Goal: Task Accomplishment & Management: Use online tool/utility

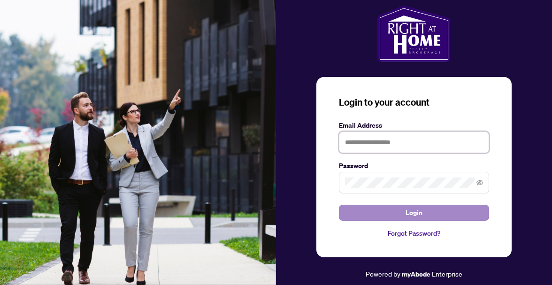
type input "**********"
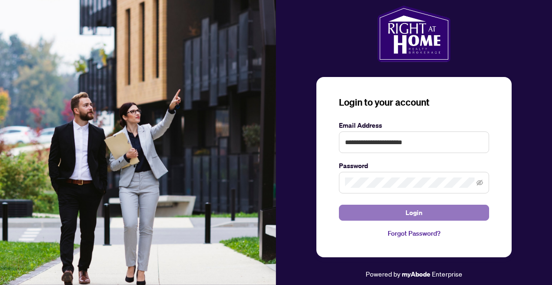
click at [407, 212] on span "Login" at bounding box center [414, 212] width 17 height 15
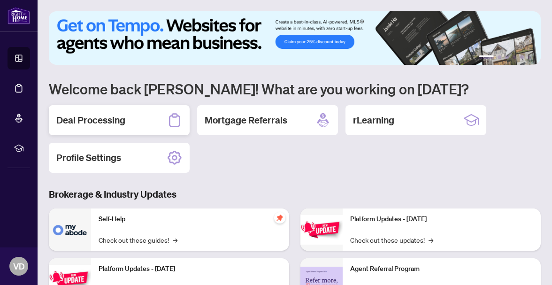
click at [77, 125] on h2 "Deal Processing" at bounding box center [90, 120] width 69 height 13
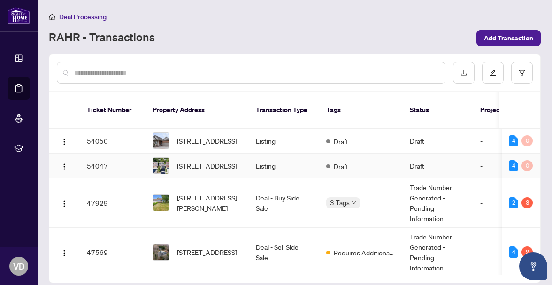
click at [94, 168] on td "54047" at bounding box center [112, 166] width 66 height 25
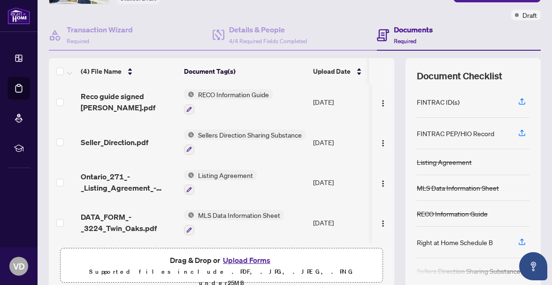
scroll to position [107, 0]
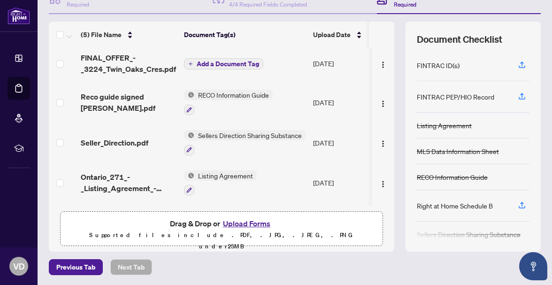
click at [228, 62] on span "Add a Document Tag" at bounding box center [228, 64] width 62 height 7
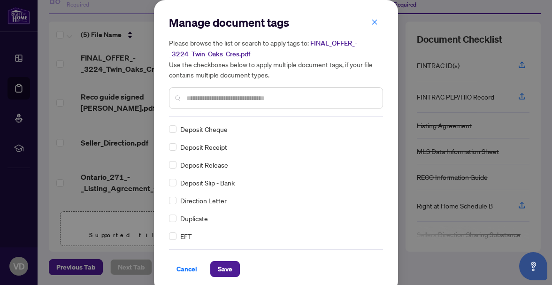
scroll to position [858, 0]
click at [240, 97] on input "text" at bounding box center [280, 98] width 189 height 10
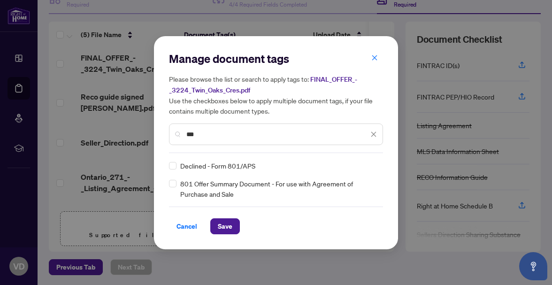
scroll to position [0, 0]
type input "***"
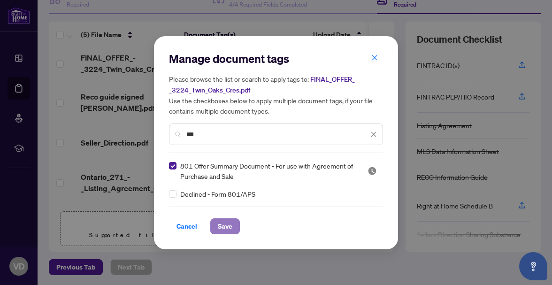
click at [228, 225] on button "Save" at bounding box center [225, 226] width 30 height 16
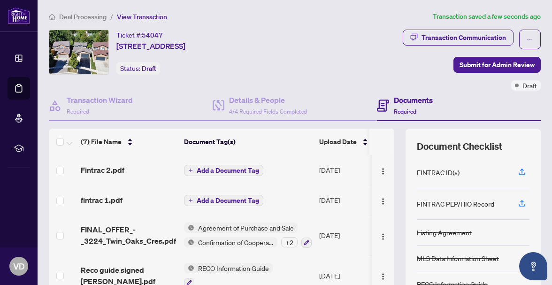
click at [255, 167] on span "Add a Document Tag" at bounding box center [228, 170] width 62 height 7
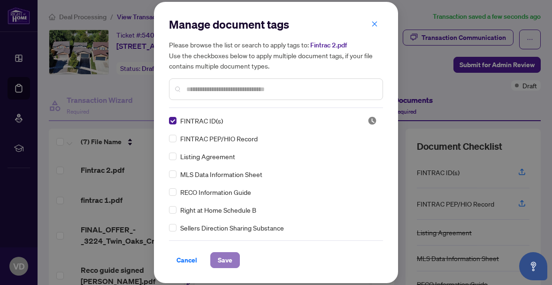
click at [226, 262] on span "Save" at bounding box center [225, 260] width 15 height 15
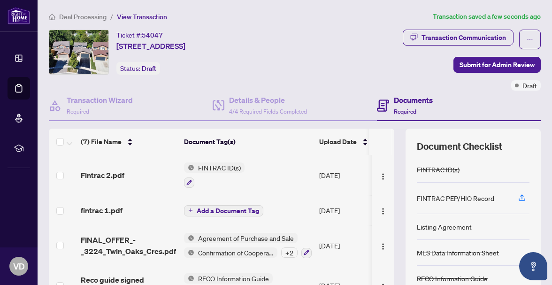
click at [191, 210] on icon "plus" at bounding box center [191, 210] width 4 height 0
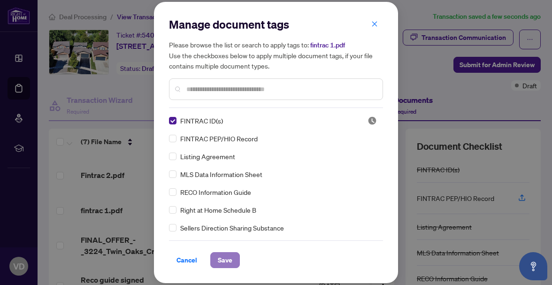
click at [224, 258] on span "Save" at bounding box center [225, 260] width 15 height 15
